Goal: Ask a question

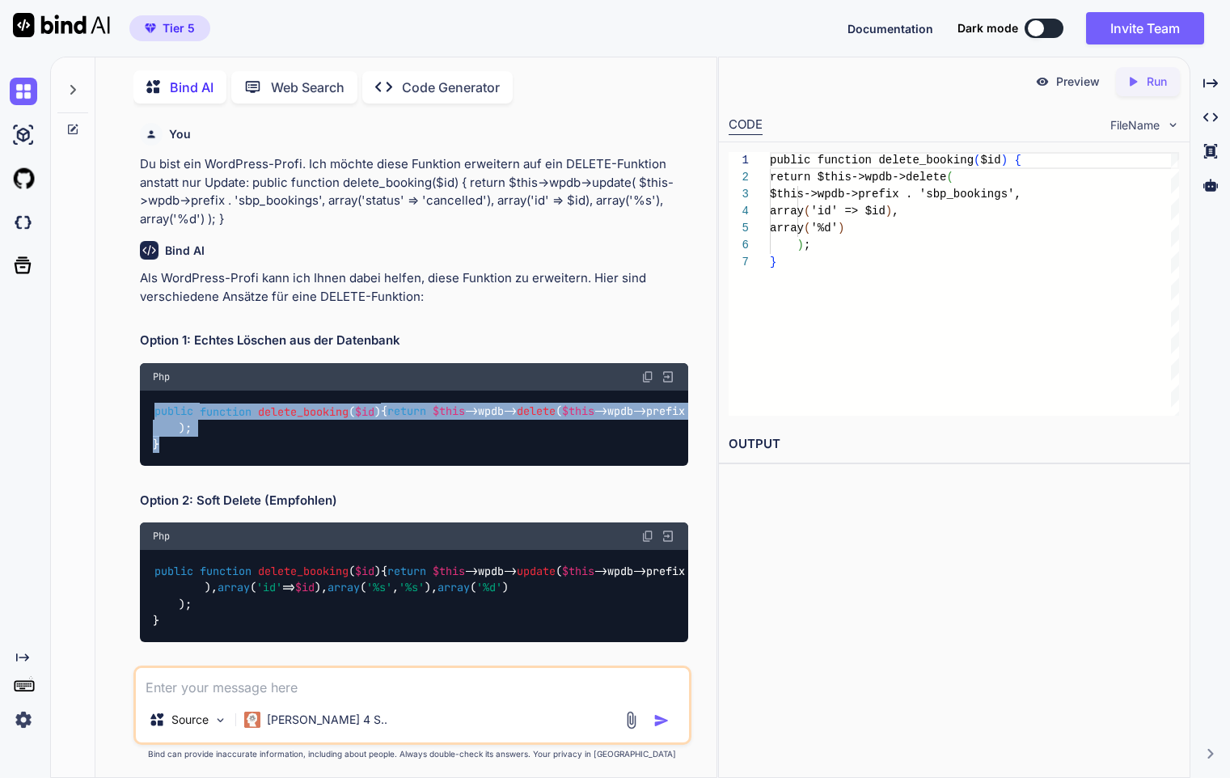
scroll to position [74, 0]
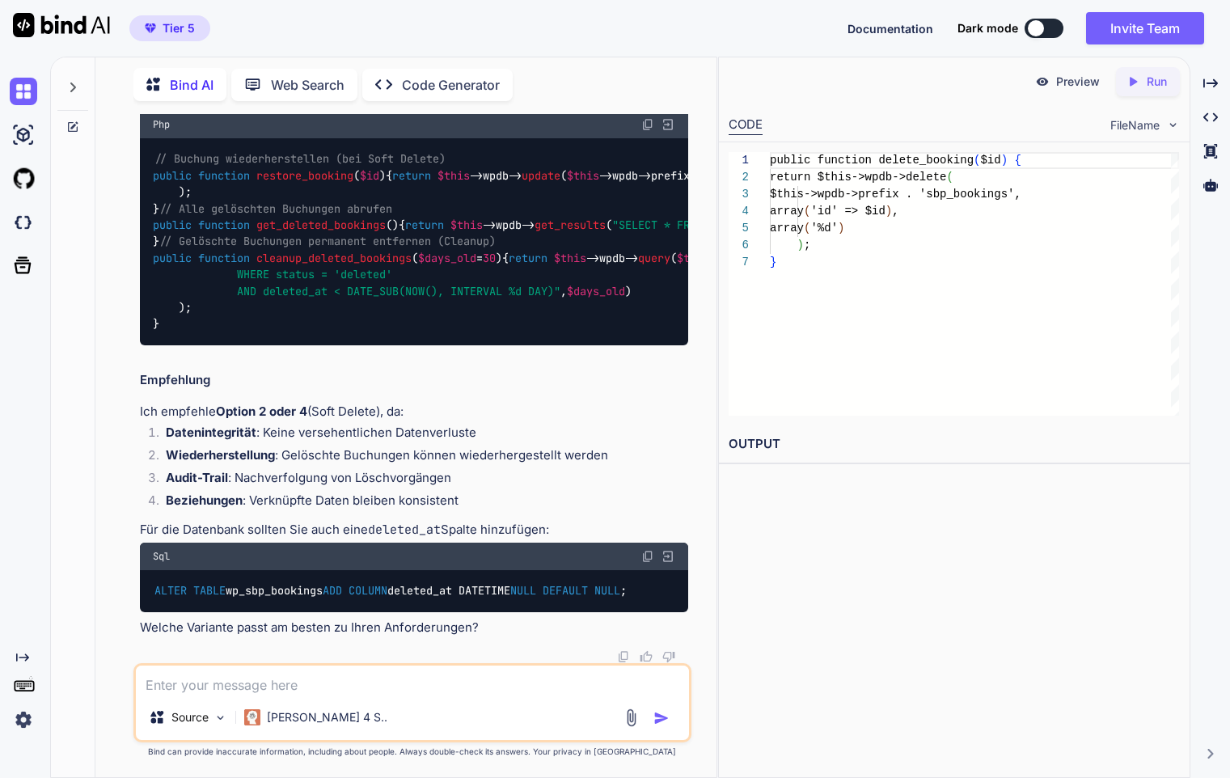
scroll to position [2335, 0]
drag, startPoint x: 217, startPoint y: 692, endPoint x: 238, endPoint y: 686, distance: 22.0
click at [217, 691] on textarea at bounding box center [412, 679] width 552 height 29
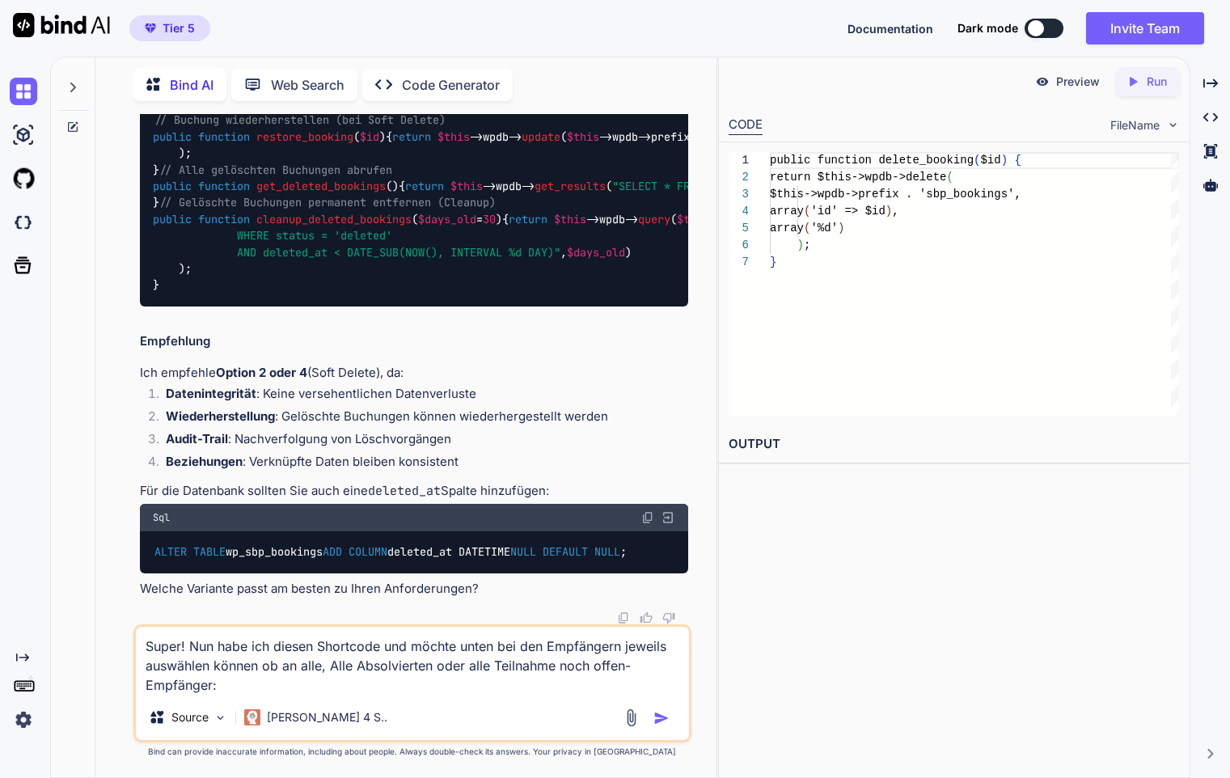
paste textarea "public function supervision_admin_shortcode($atts) { if (!current_user_can('ft_…"
type textarea "Lorem! Ips dolo sit ametco Adipiscin eli seddoe tempo inc utl Etdolorema aliqua…"
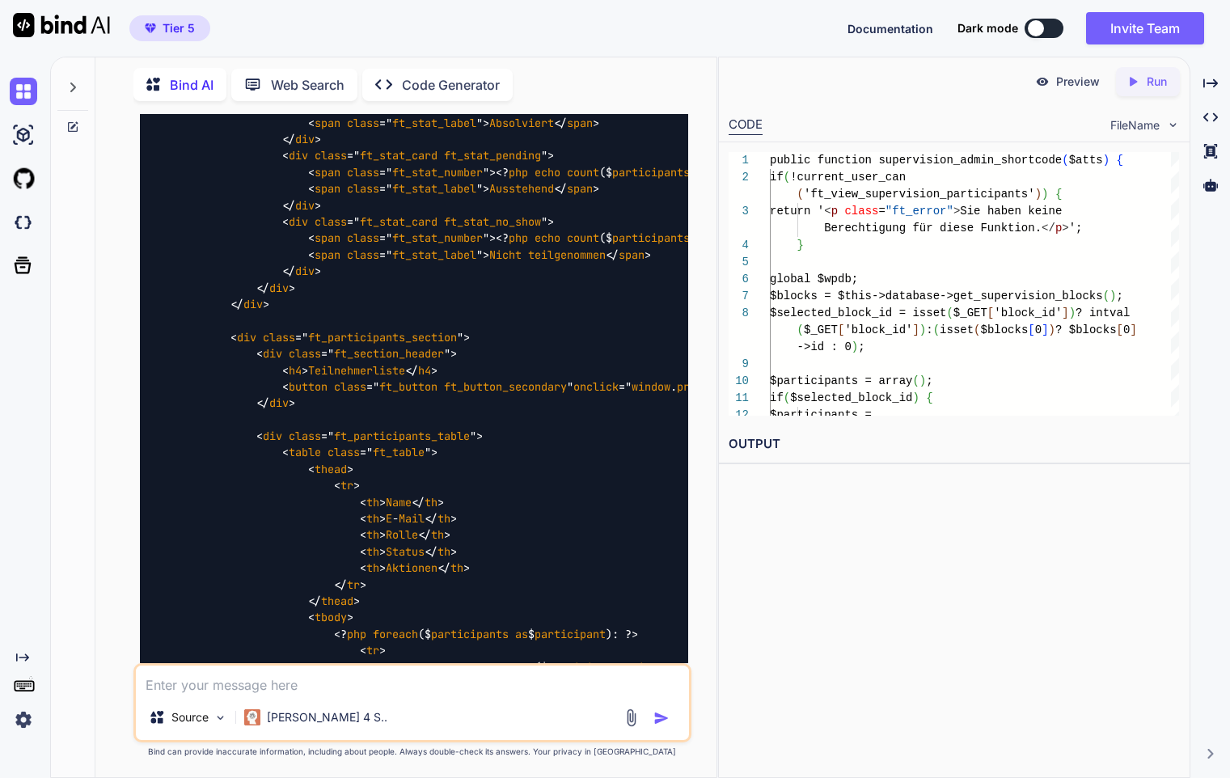
scroll to position [3779, 0]
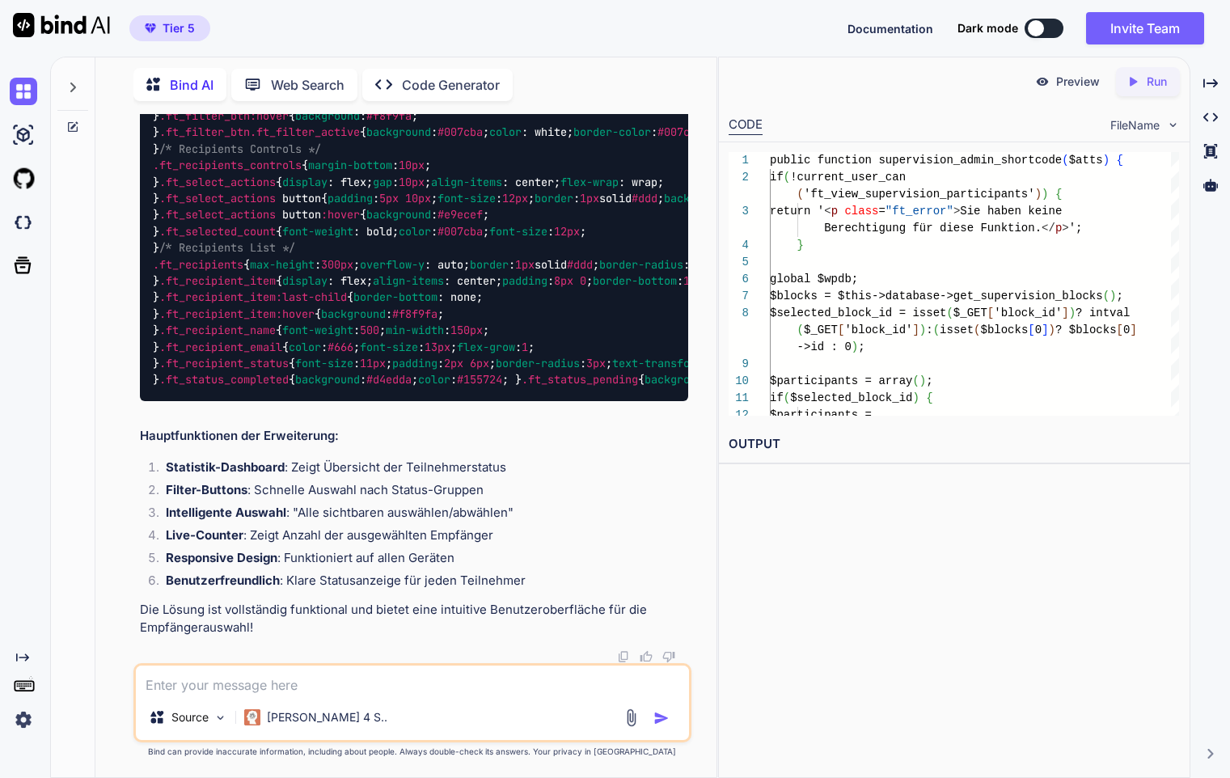
scroll to position [9209, 0]
click at [294, 686] on textarea at bounding box center [412, 679] width 552 height 29
type textarea "Wieso soll ich überha"
click at [226, 674] on textarea at bounding box center [412, 679] width 552 height 29
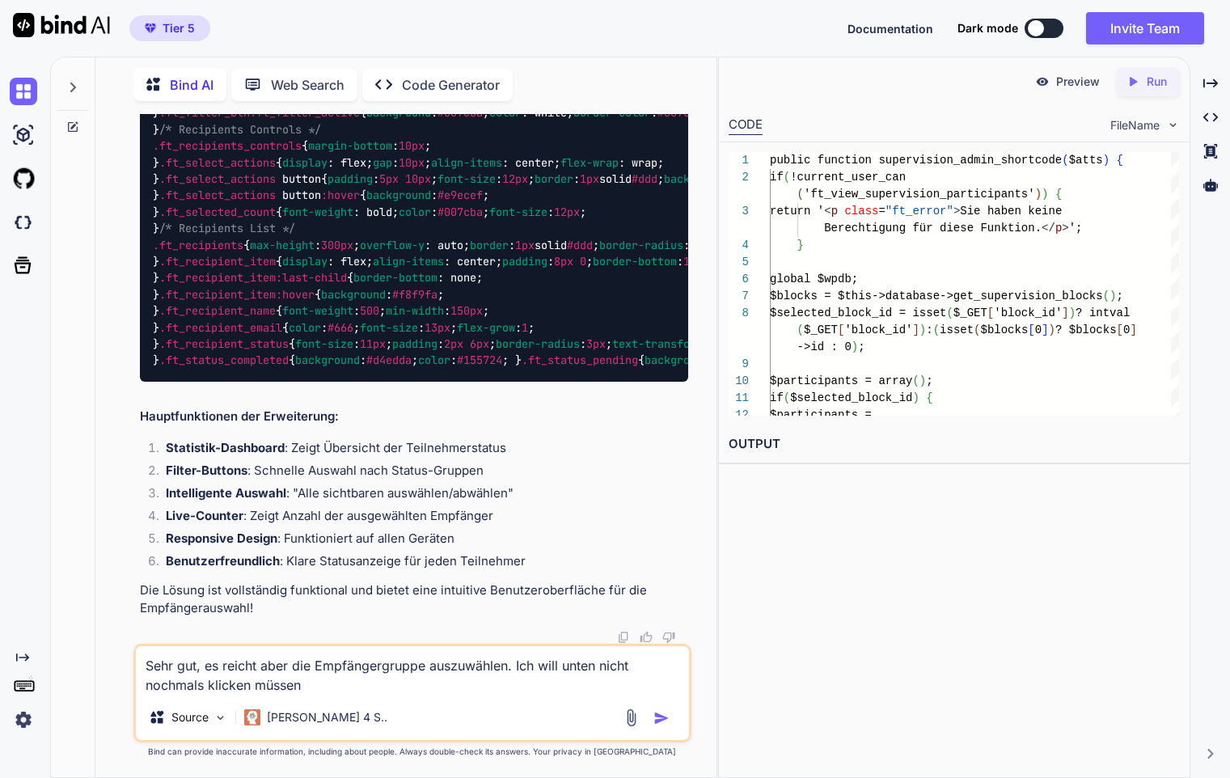
type textarea "Sehr gut, es reicht aber die Empfängergruppe auszuwählen. Ich will unten nicht …"
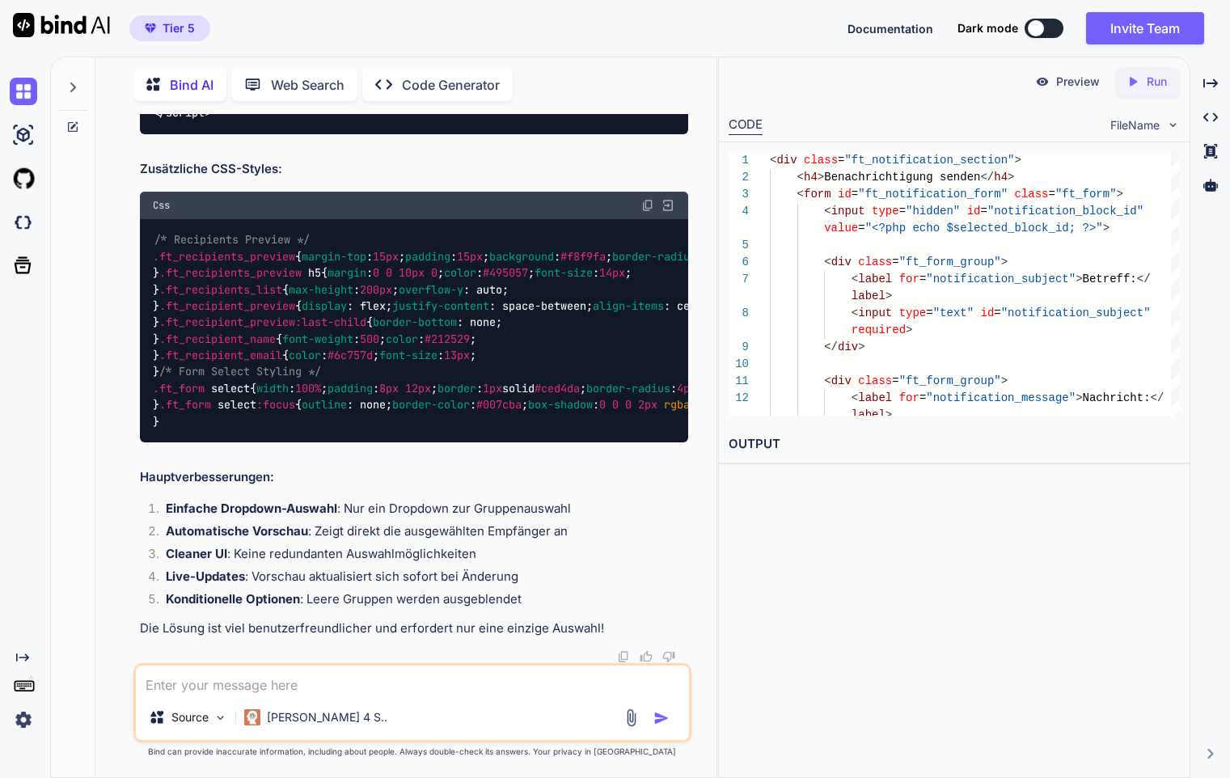
scroll to position [12140, 0]
click at [281, 671] on textarea at bounding box center [412, 679] width 552 height 29
click at [281, 679] on textarea at bounding box center [412, 679] width 552 height 29
type textarea "Am Formular-Senden soll nichts"
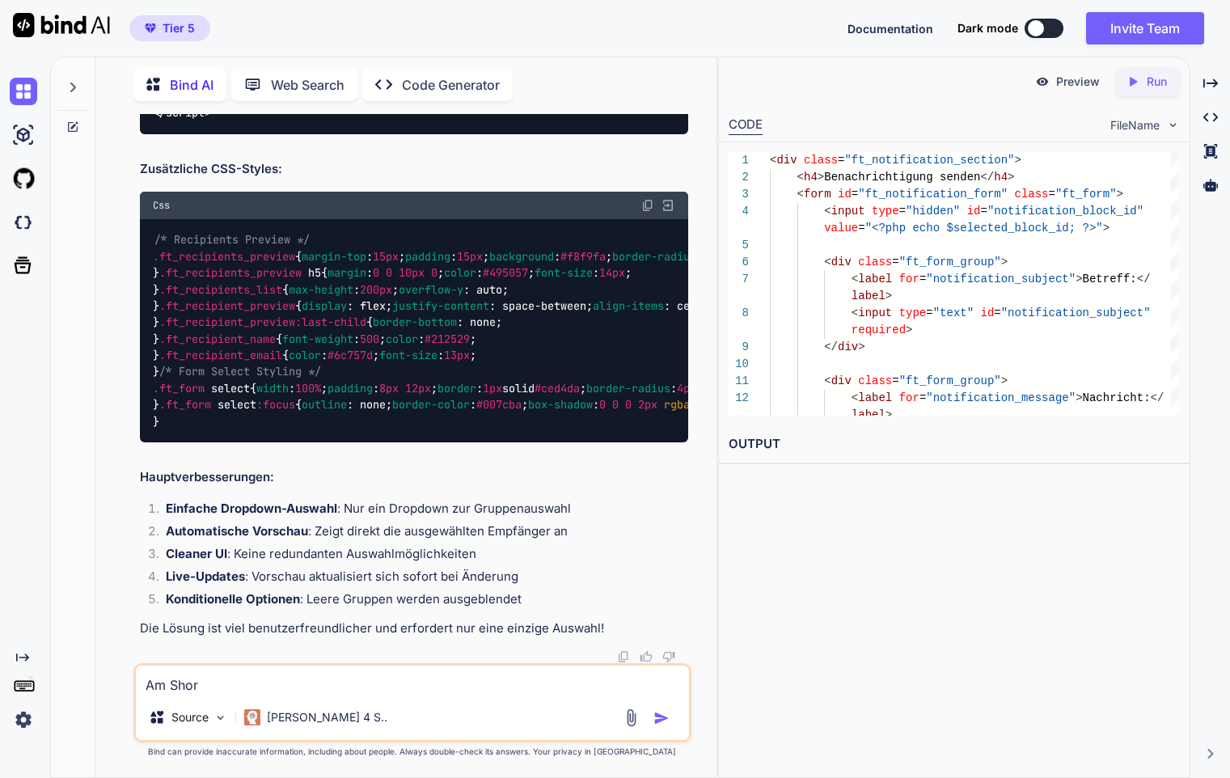
type textarea "Am Short"
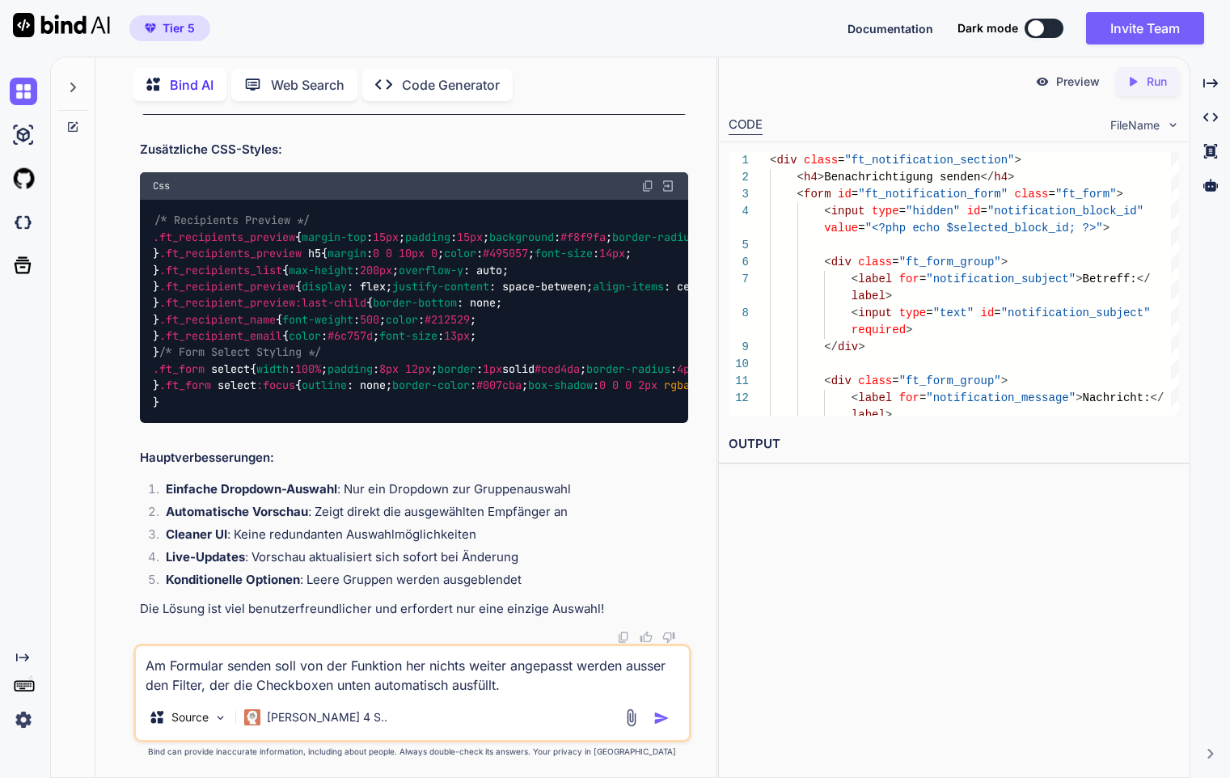
click at [472, 685] on textarea "Am Formular senden soll von der Funktion her nichts weiter angepasst werden aus…" at bounding box center [412, 670] width 552 height 49
type textarea "Am Formular senden soll von der Funktion her nichts weiter angepasst werden aus…"
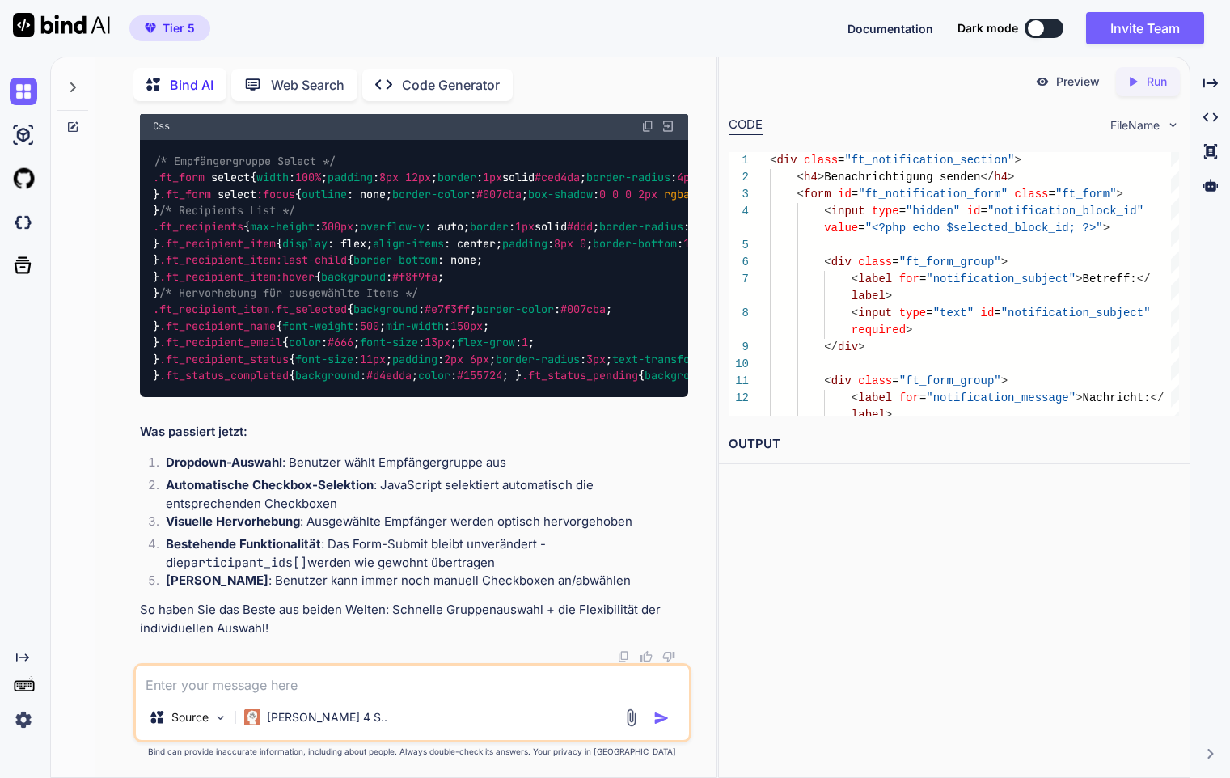
scroll to position [15768, 0]
click at [644, 133] on img at bounding box center [647, 126] width 13 height 13
click at [265, 691] on textarea at bounding box center [412, 679] width 552 height 29
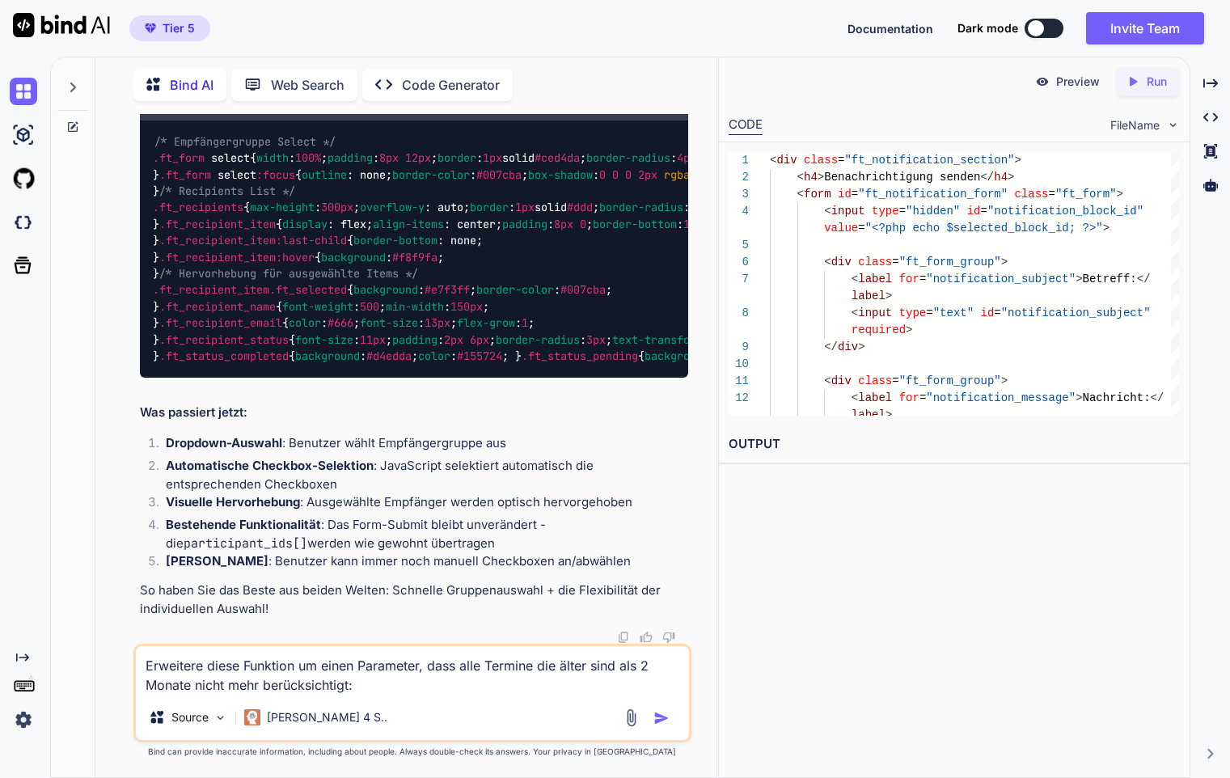
paste textarea "public function get_supervision_blocks($status = 'active', $future_only = false…"
type textarea "Loremipsu dolor Sitametc ad elits Doeiusmod, temp inci Utlabor etd magna aliq e…"
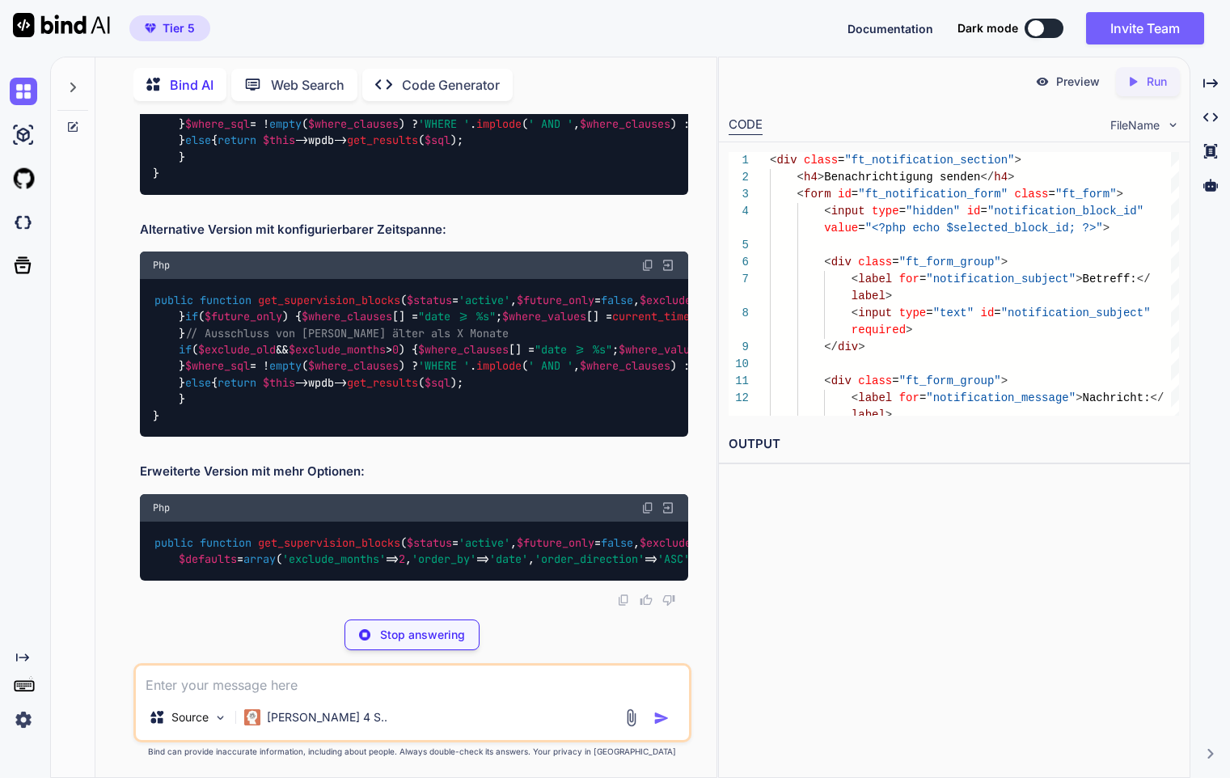
scroll to position [19781, 0]
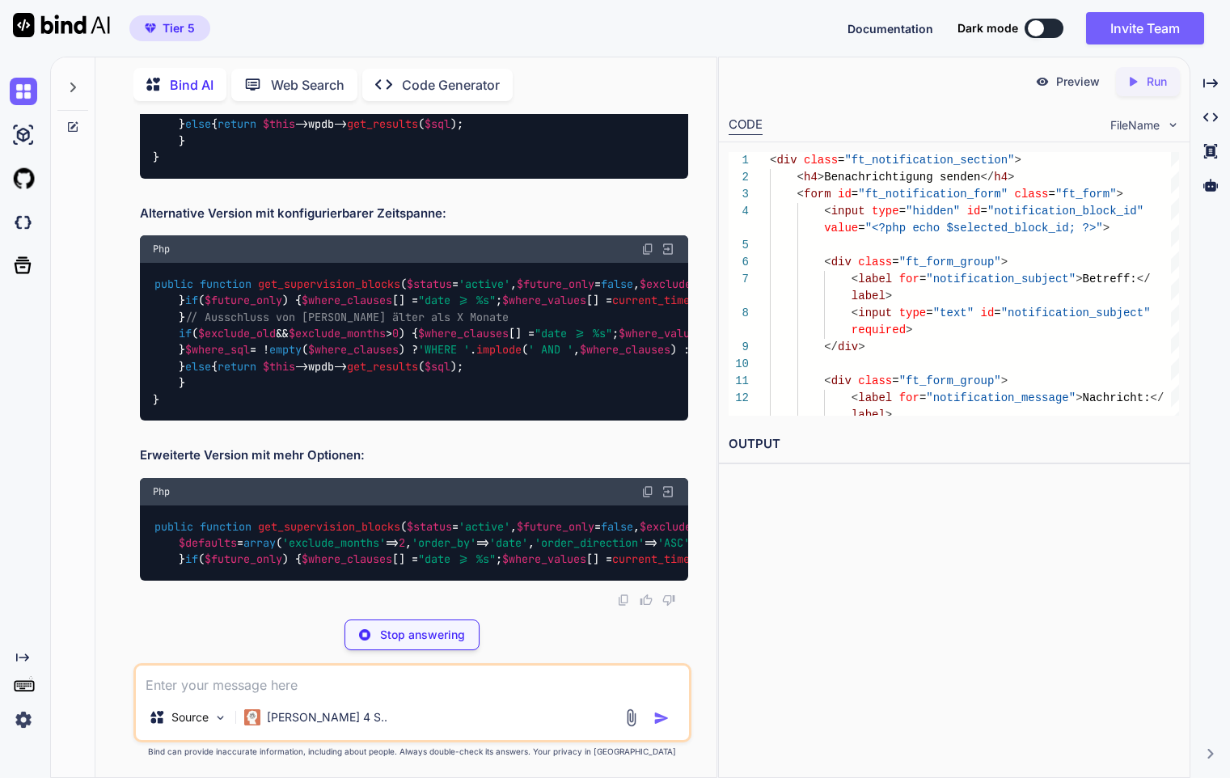
click at [648, 14] on img at bounding box center [647, 7] width 13 height 13
